Goal: Find specific page/section: Find specific page/section

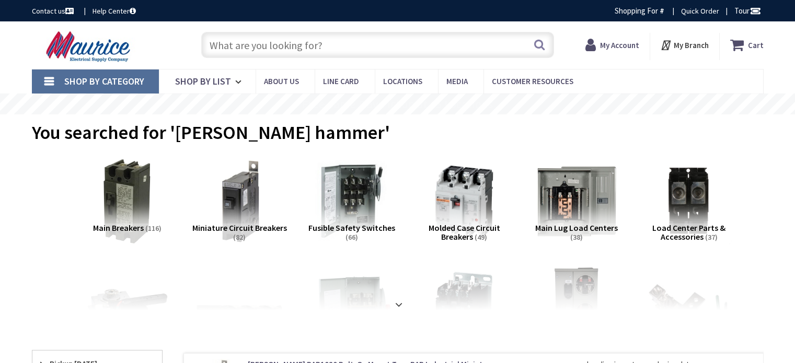
click at [363, 50] on input "text" at bounding box center [377, 45] width 353 height 26
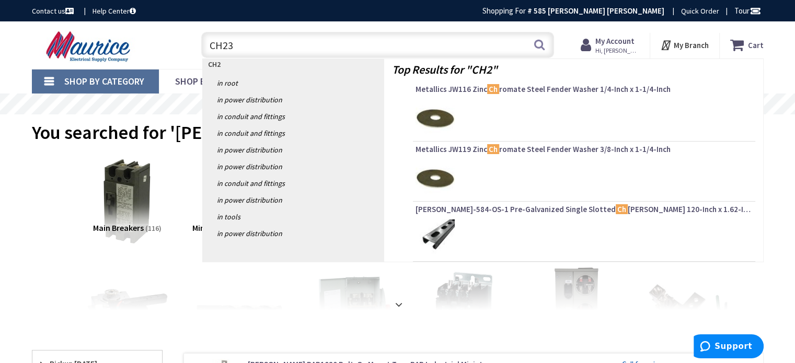
type input "CH230"
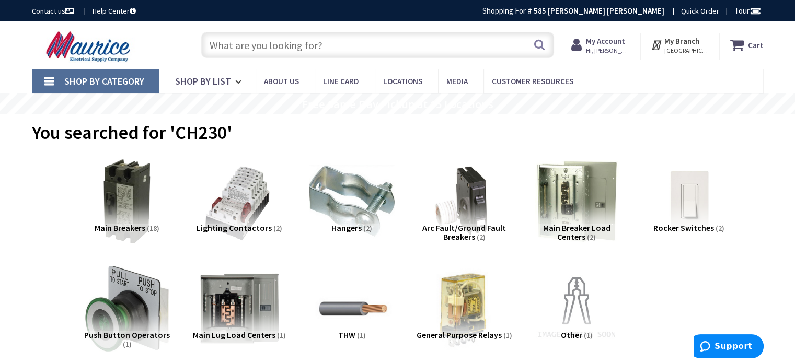
click at [293, 52] on input "text" at bounding box center [377, 45] width 353 height 26
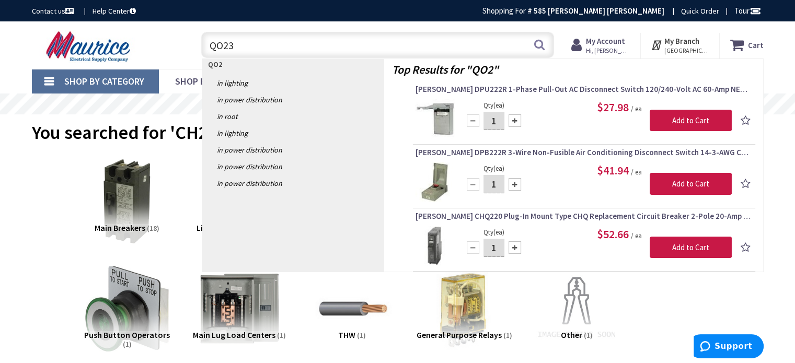
type input "QO230"
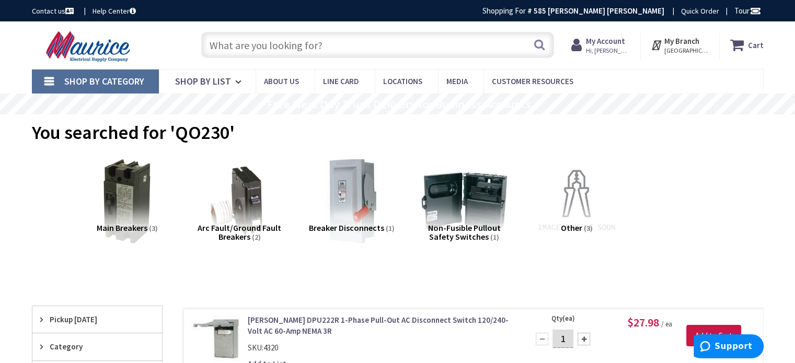
click at [308, 44] on input "text" at bounding box center [377, 45] width 353 height 26
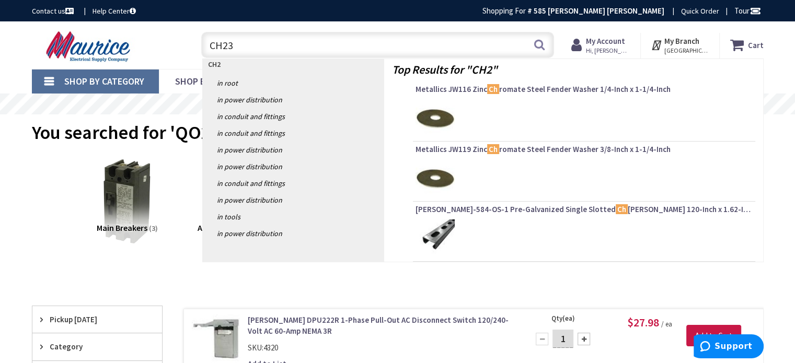
type input "CH230"
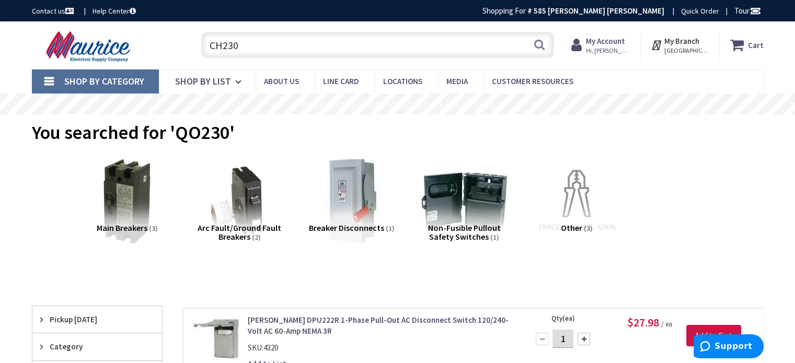
scroll to position [261, 0]
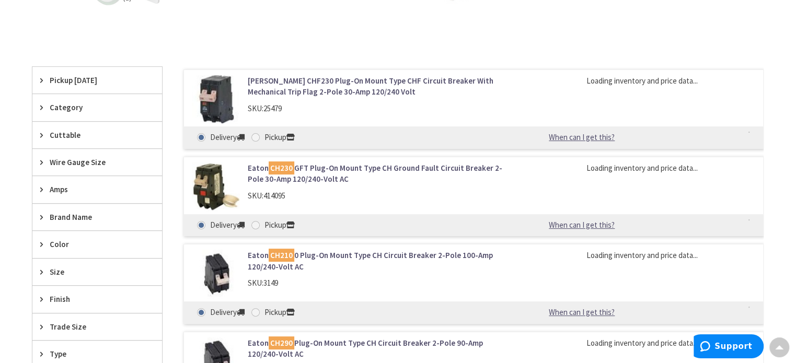
scroll to position [366, 0]
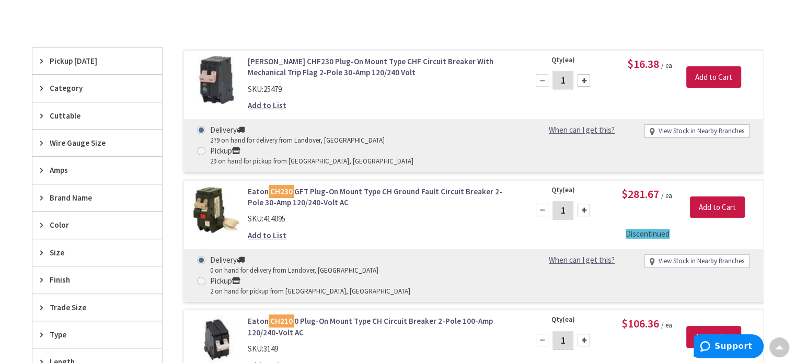
click at [320, 71] on link "[PERSON_NAME] CHF230 Plug-On Mount Type CHF Circuit Breaker With Mechanical Tri…" at bounding box center [381, 67] width 266 height 22
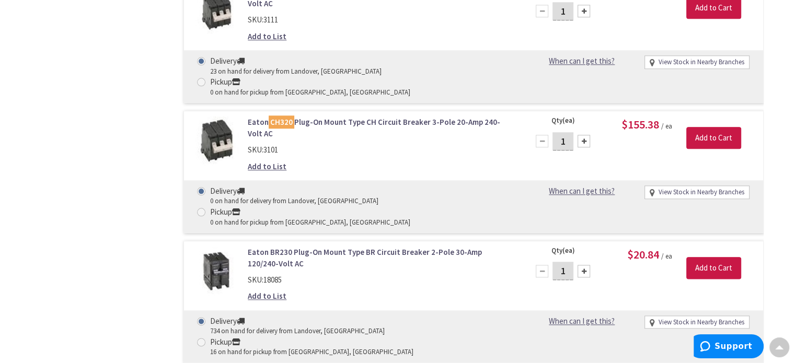
scroll to position [1358, 0]
